Goal: Navigation & Orientation: Find specific page/section

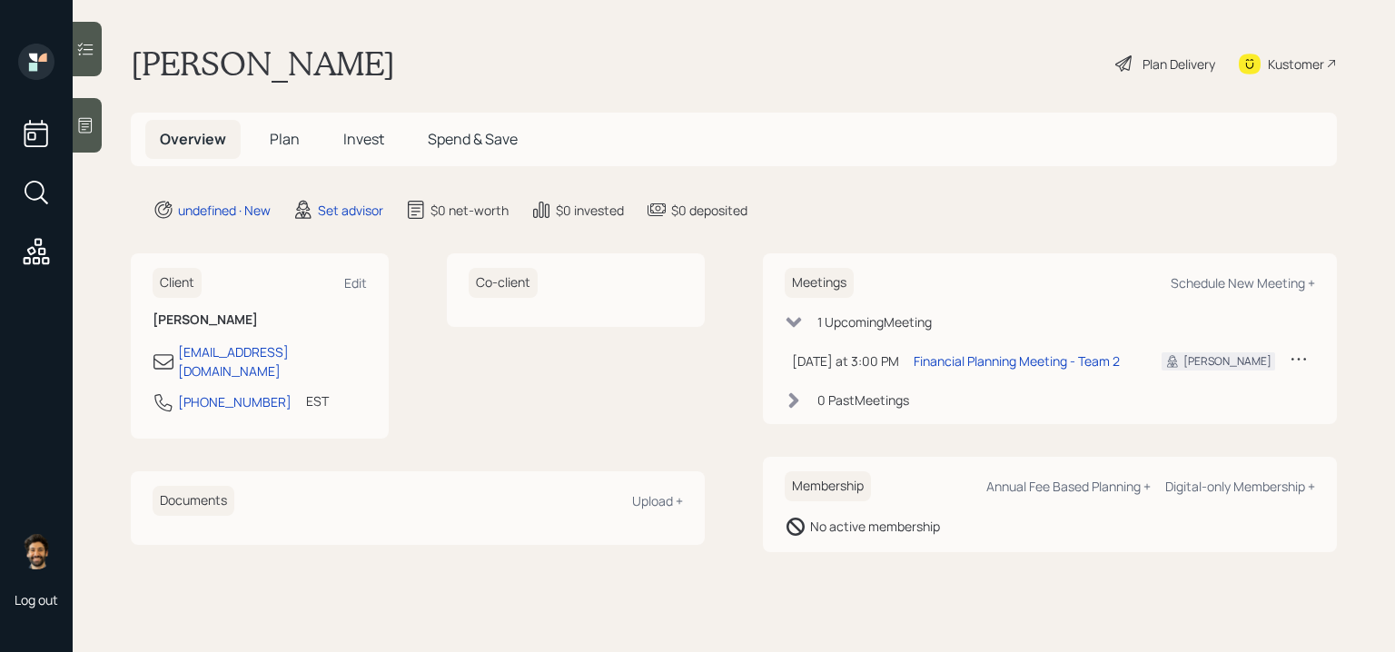
click at [77, 123] on icon at bounding box center [85, 125] width 18 height 18
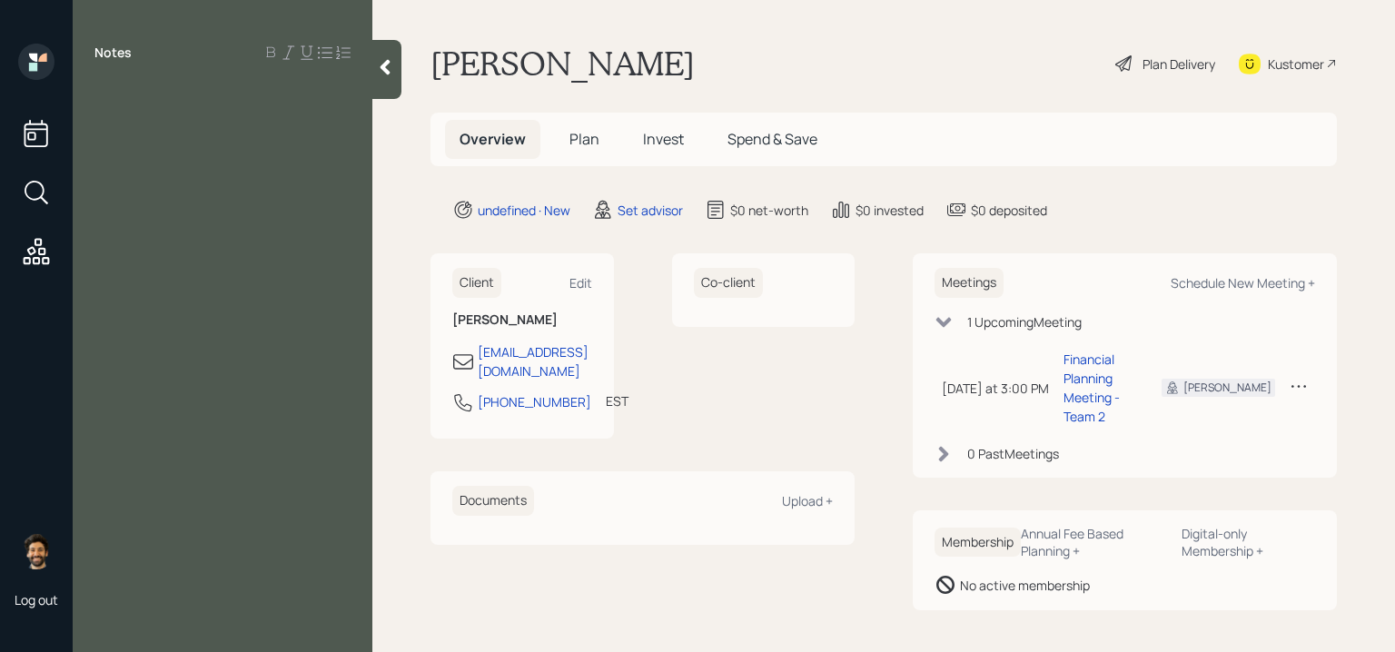
click at [393, 61] on icon at bounding box center [385, 67] width 18 height 18
